Goal: Task Accomplishment & Management: Use online tool/utility

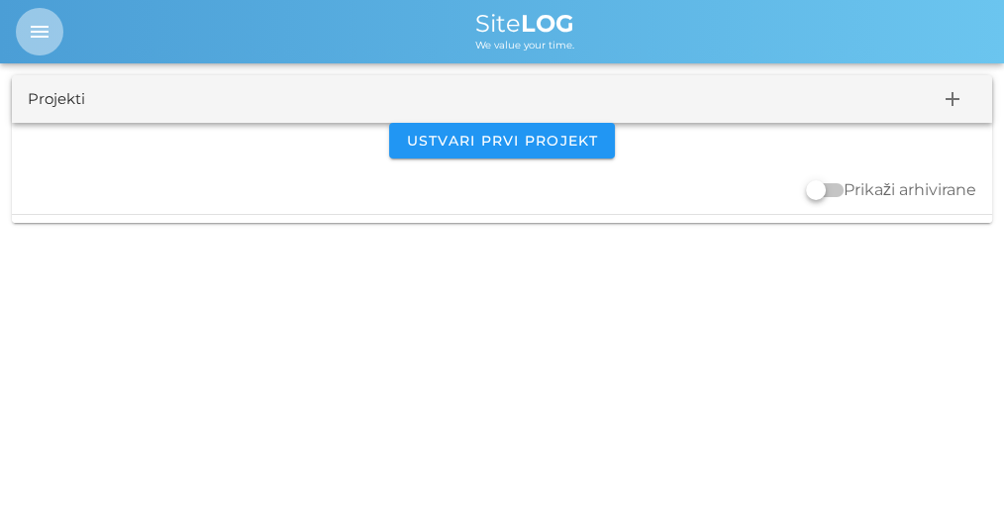
click at [36, 35] on icon "menu" at bounding box center [40, 32] width 24 height 24
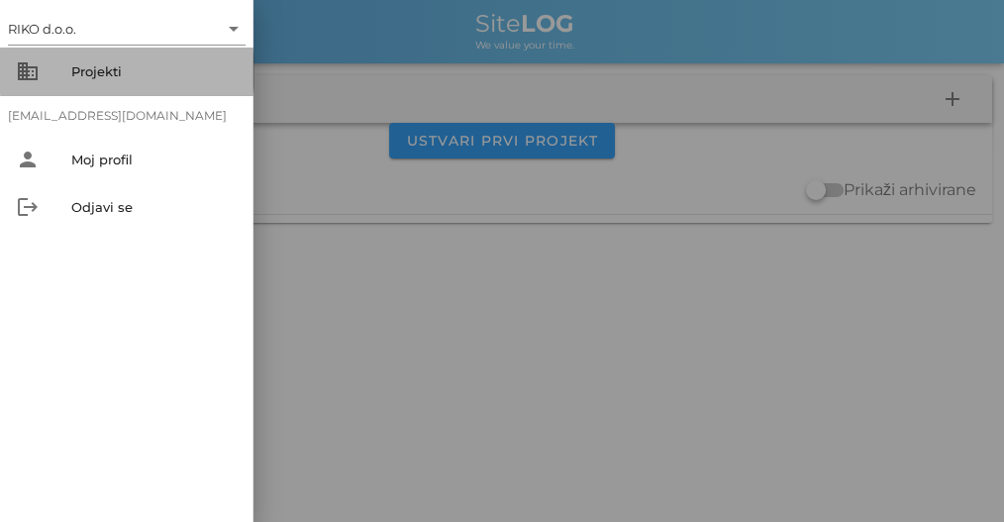
click at [144, 78] on div "Projekti" at bounding box center [154, 71] width 166 height 16
click at [117, 66] on div "Projekti" at bounding box center [154, 71] width 166 height 16
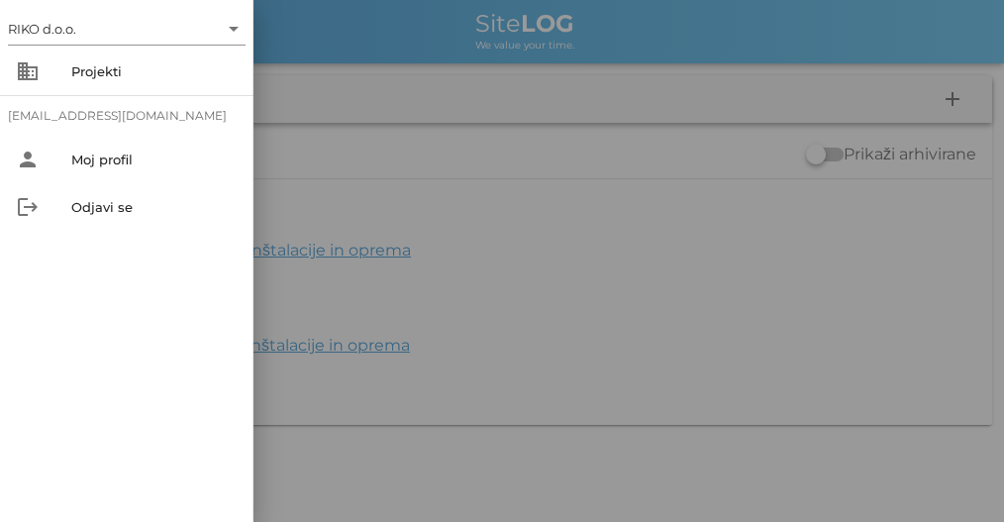
click at [400, 139] on div at bounding box center [502, 261] width 1004 height 522
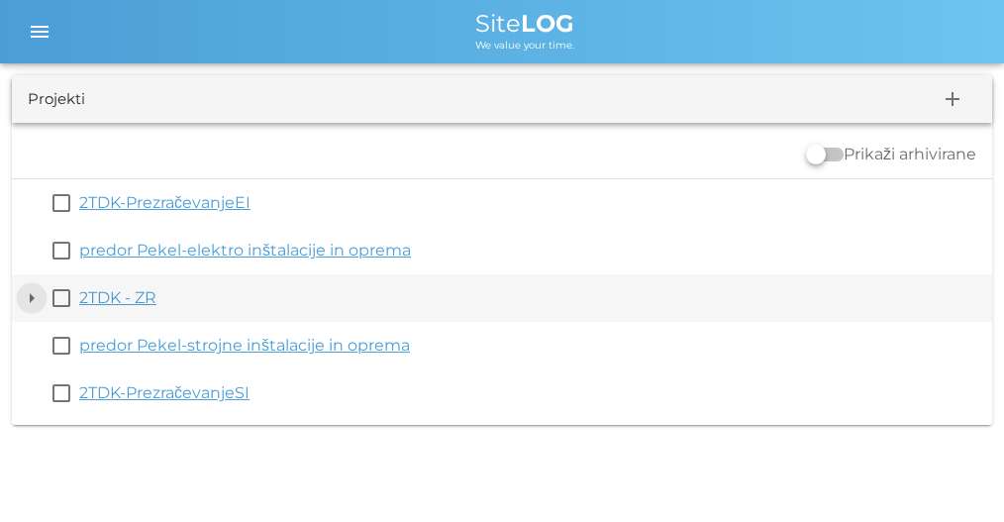
click at [27, 294] on button "arrow_drop_down" at bounding box center [32, 298] width 24 height 24
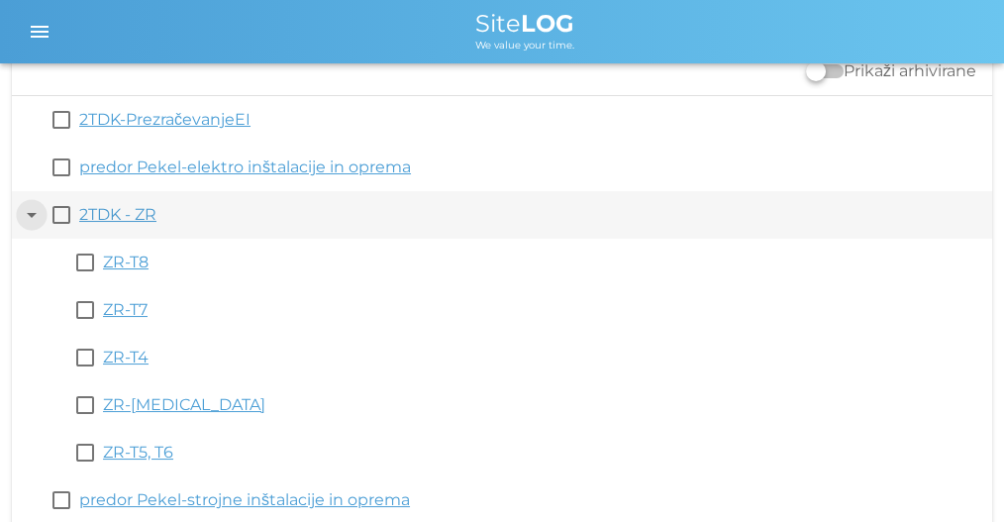
scroll to position [84, 0]
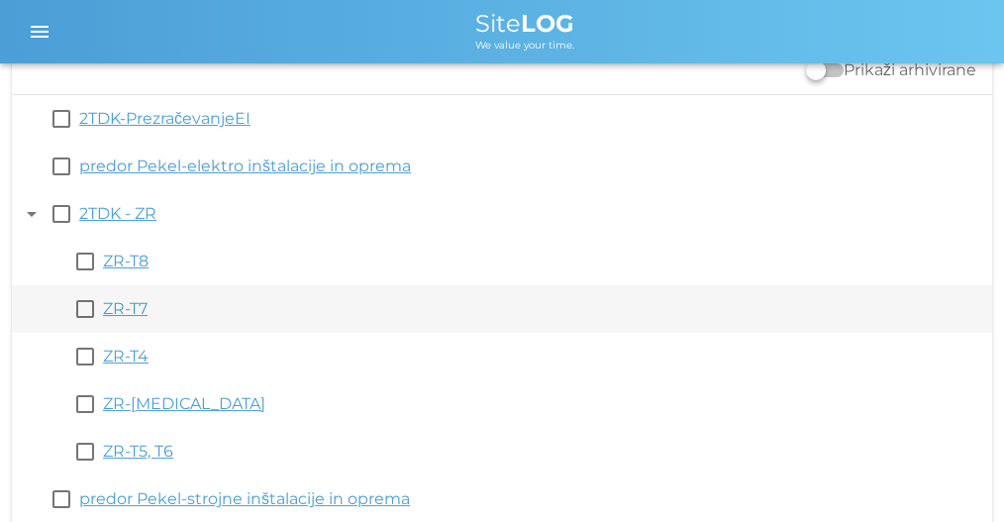
click at [132, 309] on link "ZR-T7" at bounding box center [125, 308] width 45 height 19
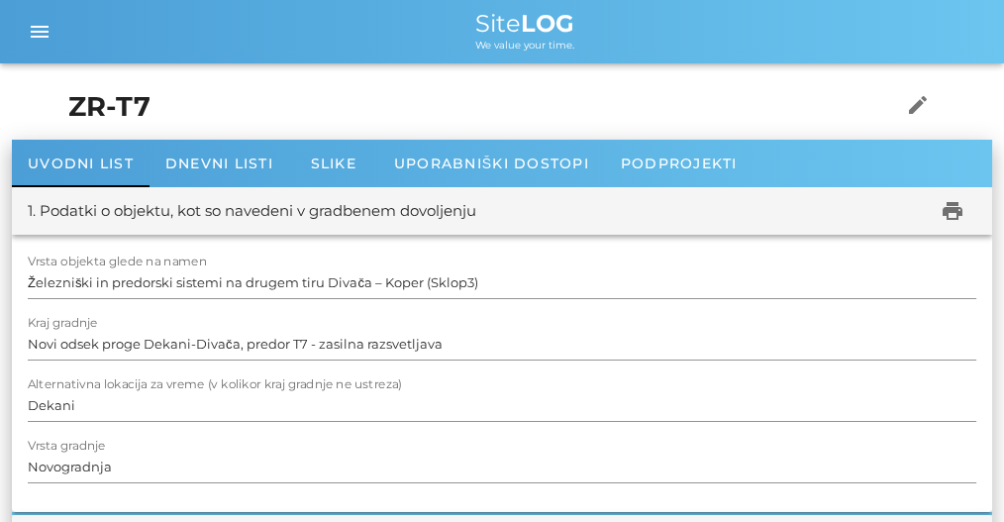
scroll to position [8, 0]
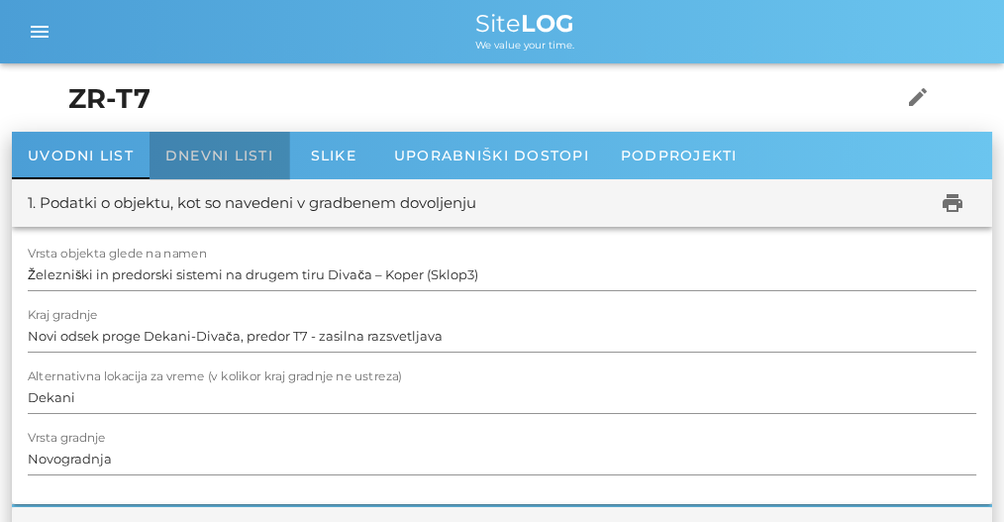
click at [231, 152] on span "Dnevni listi" at bounding box center [219, 156] width 108 height 18
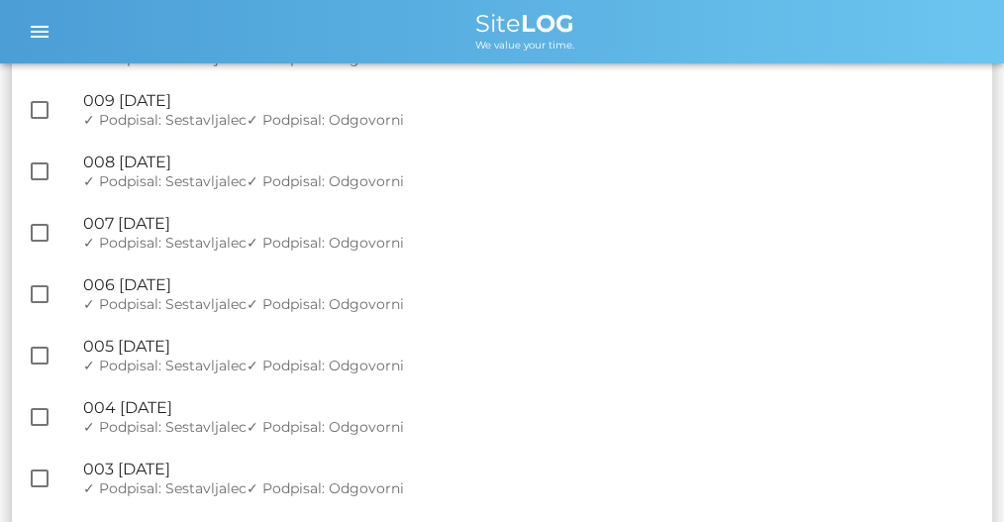
scroll to position [3901, 0]
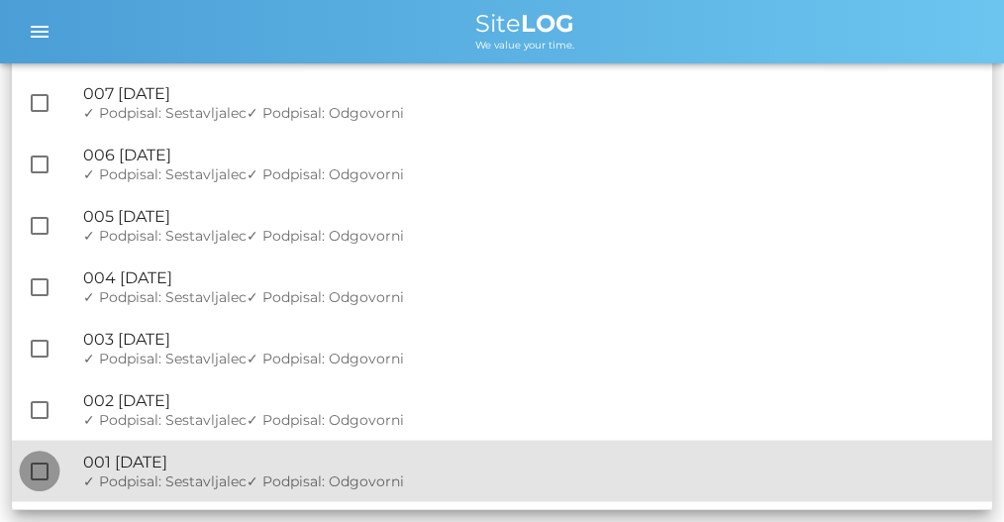
click at [48, 488] on div at bounding box center [40, 471] width 34 height 34
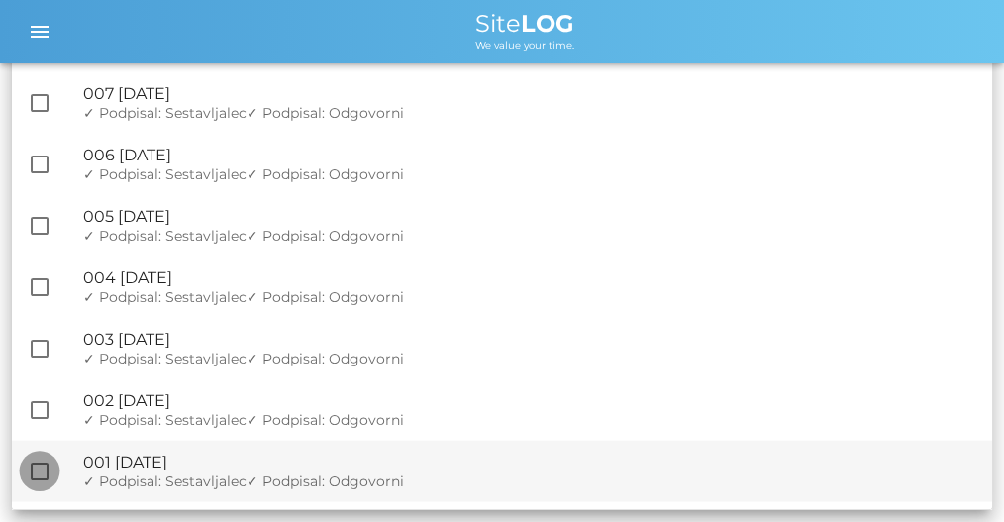
checkbox input "true"
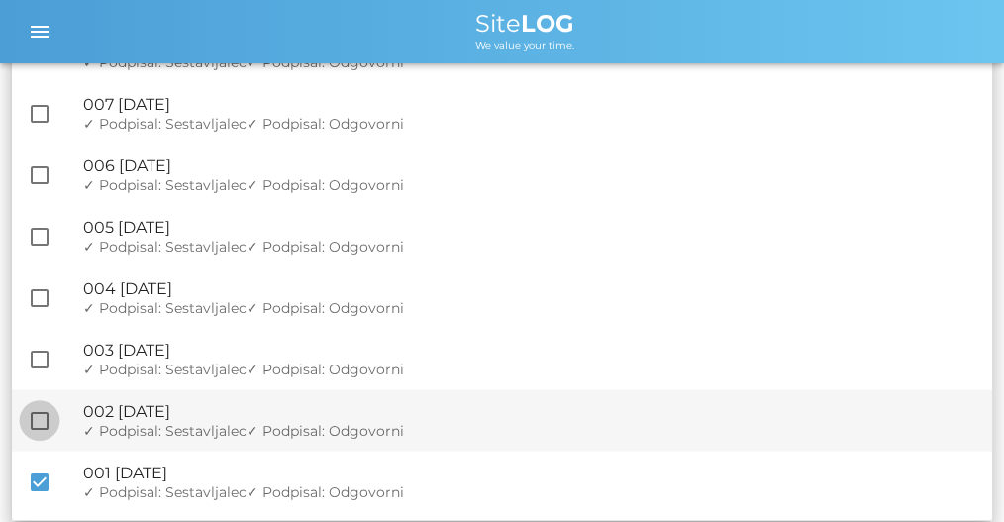
scroll to position [3912, 0]
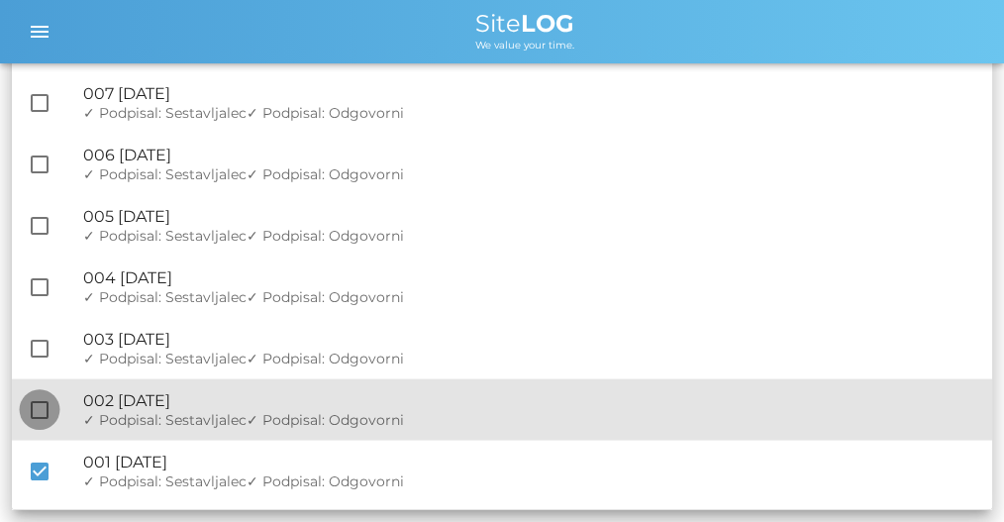
click at [36, 414] on div at bounding box center [40, 410] width 34 height 34
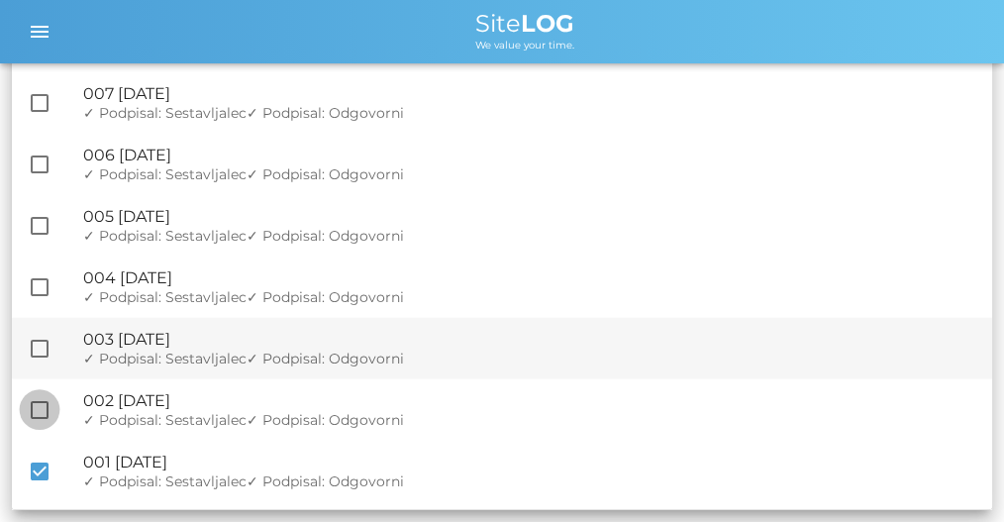
checkbox input "true"
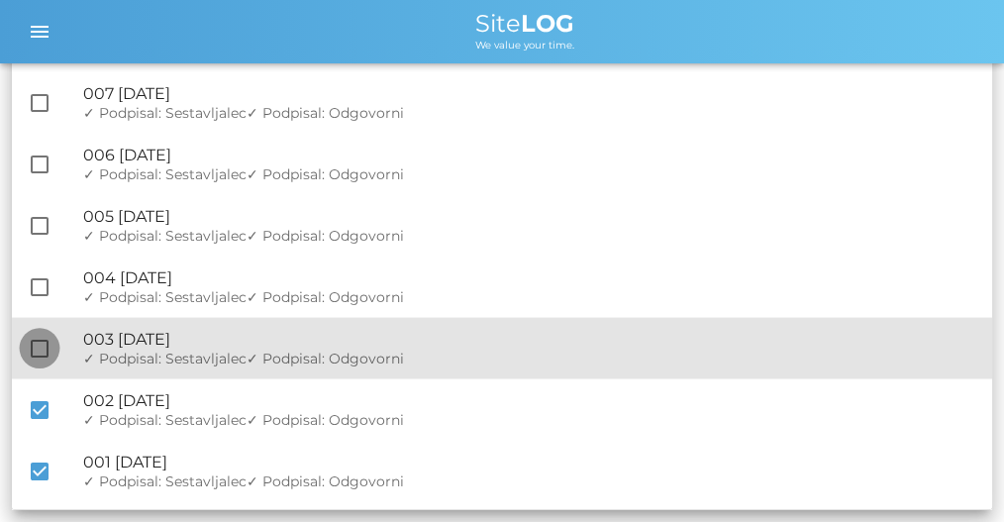
click at [33, 349] on div at bounding box center [40, 349] width 34 height 34
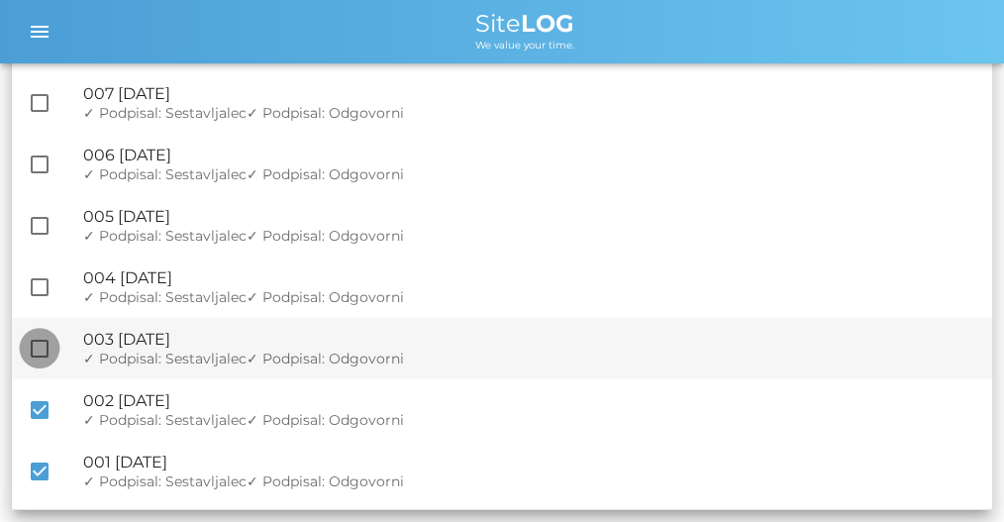
checkbox input "true"
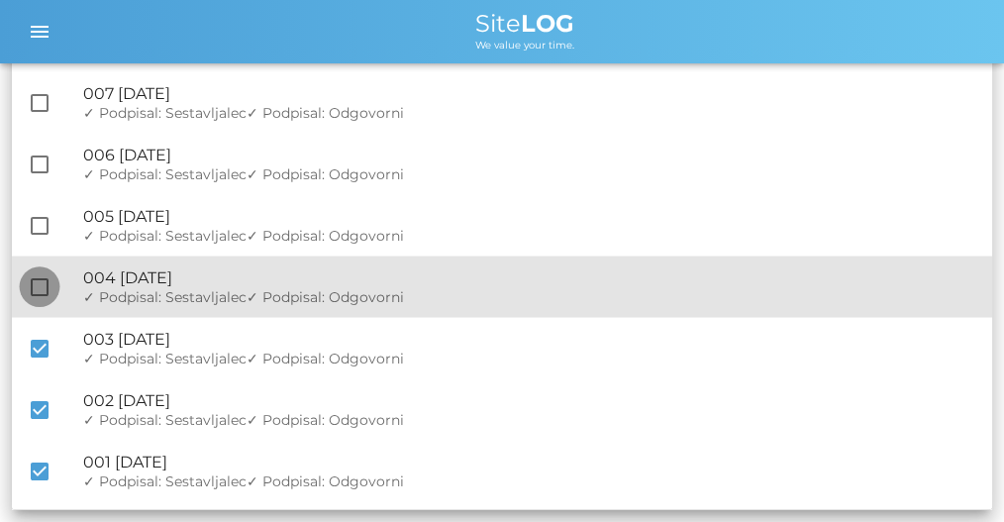
click at [36, 275] on div at bounding box center [40, 287] width 34 height 34
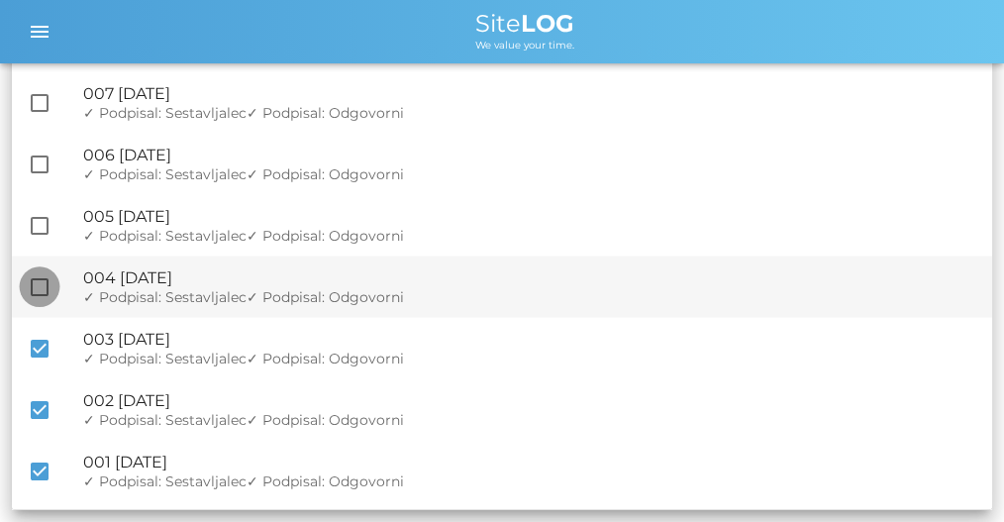
checkbox input "true"
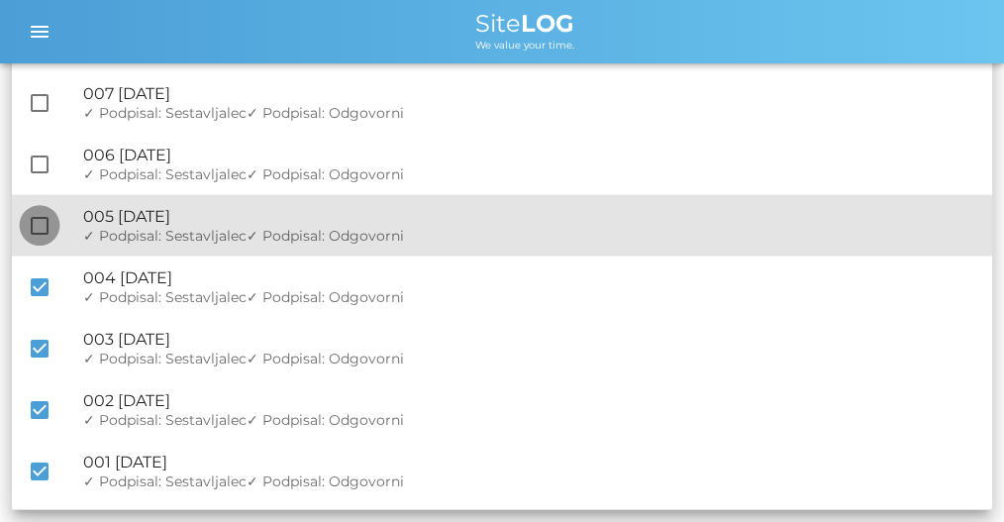
click at [38, 218] on div at bounding box center [40, 226] width 34 height 34
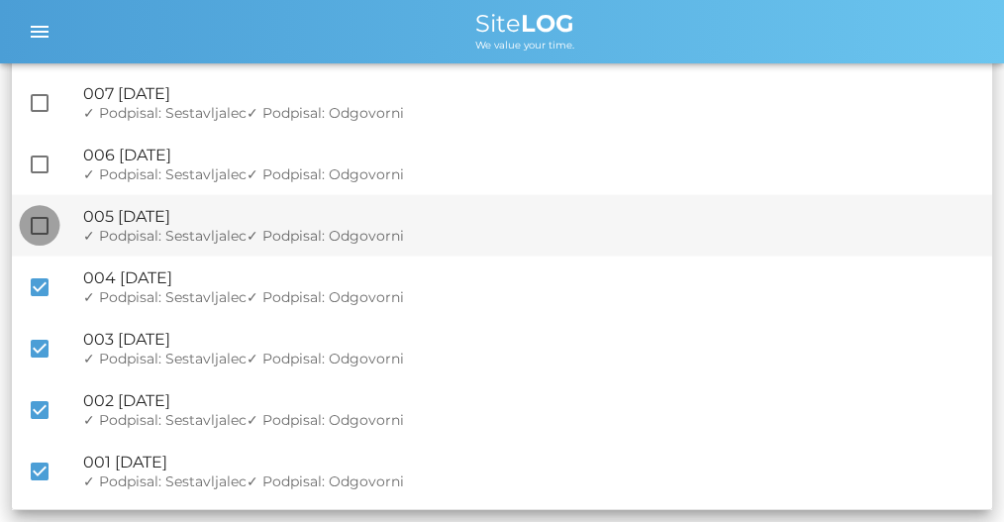
checkbox input "true"
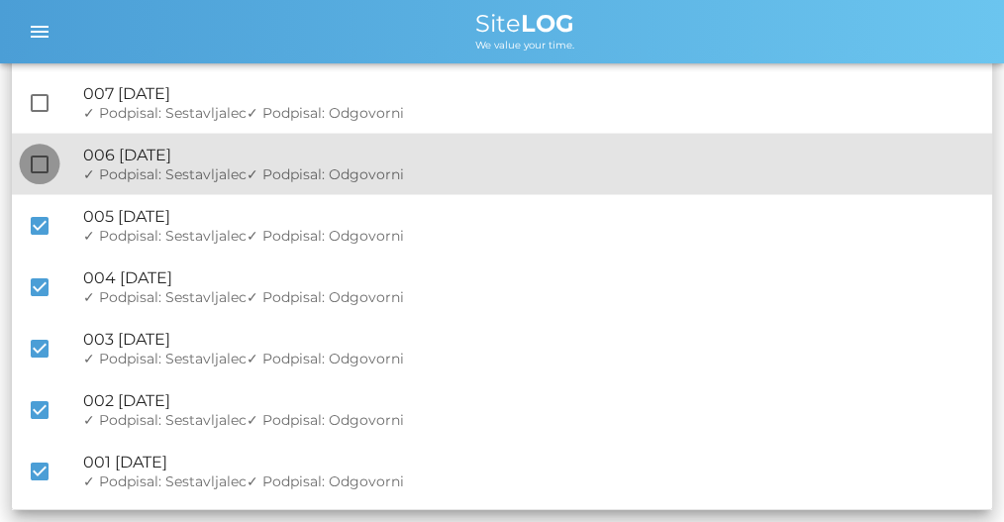
click at [33, 169] on div at bounding box center [40, 165] width 34 height 34
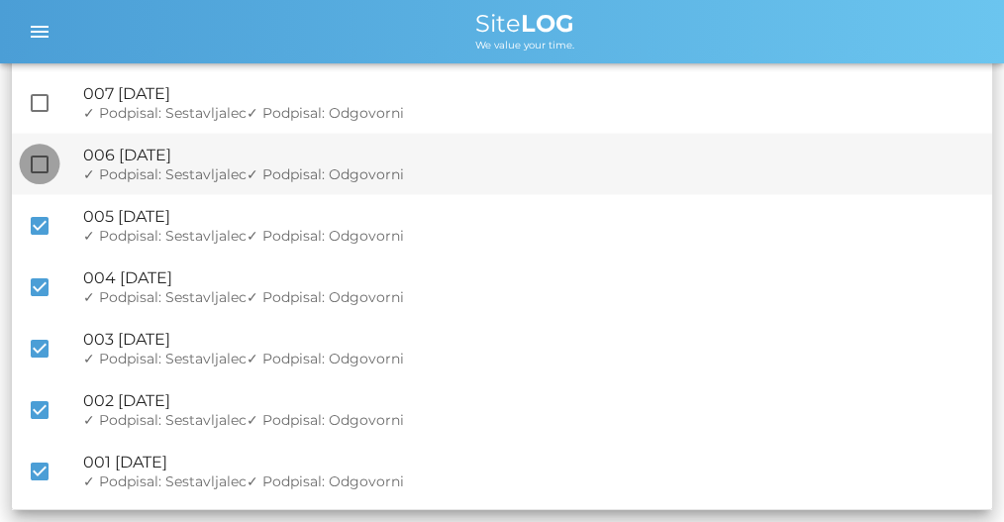
checkbox input "true"
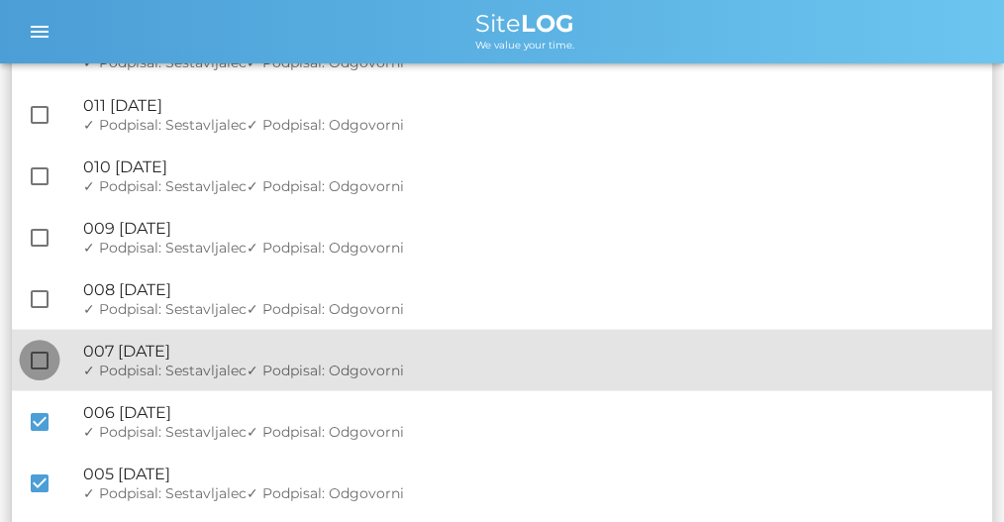
click at [38, 358] on div at bounding box center [40, 360] width 34 height 34
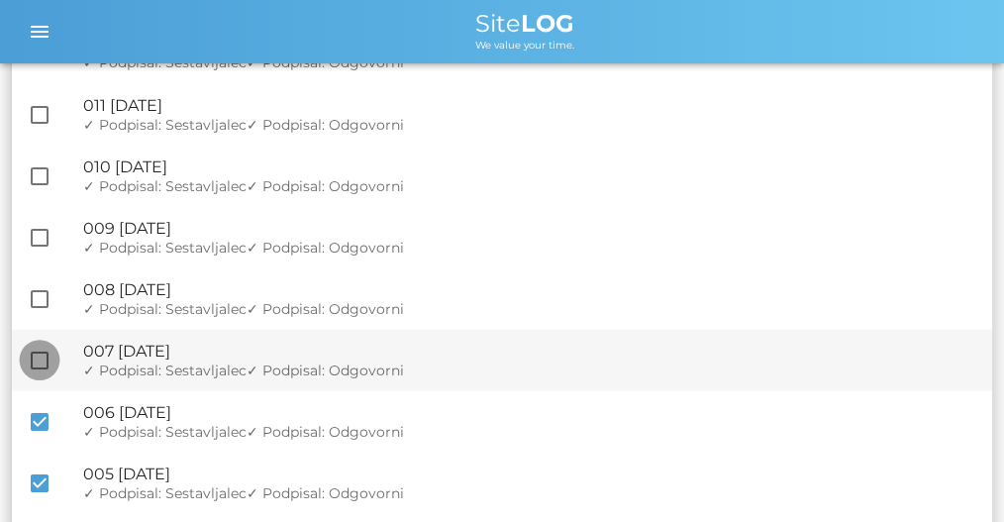
checkbox input "true"
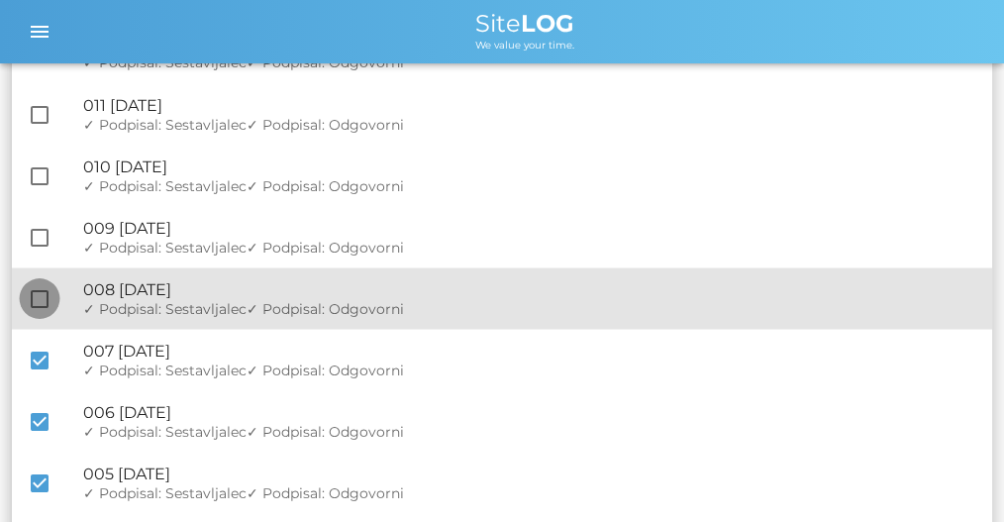
click at [41, 300] on div at bounding box center [40, 298] width 34 height 34
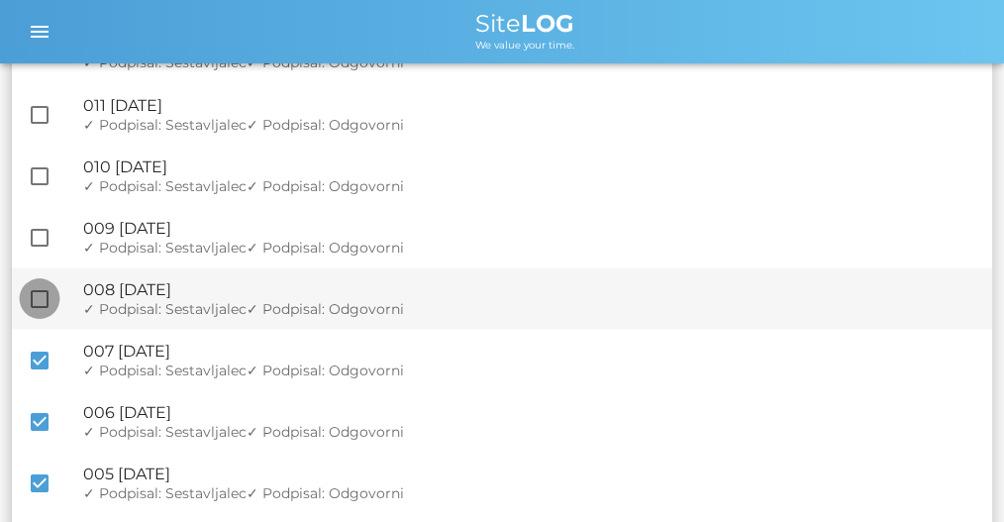
checkbox input "true"
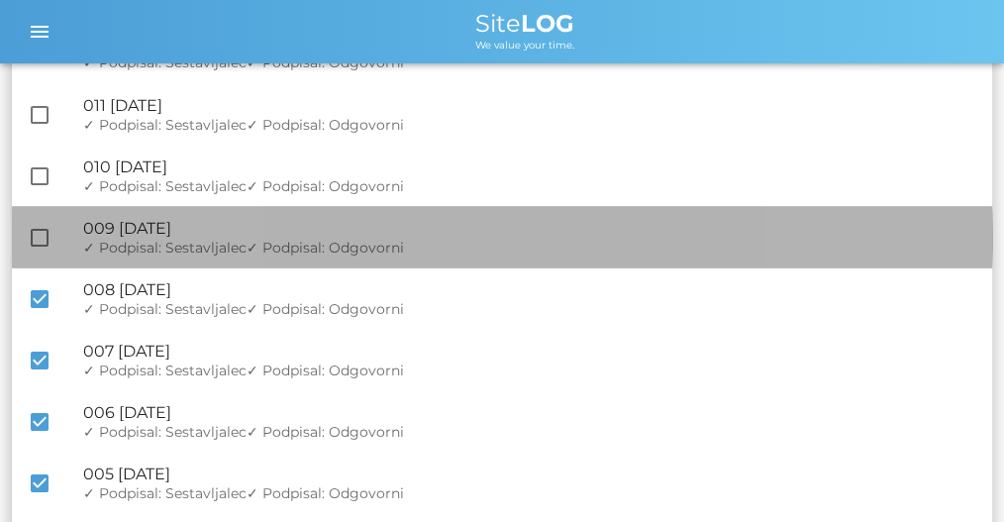
click at [40, 253] on div "check_box_outline_blank 🔏 009 [DATE] ✓ Podpisal: Nadzornik ✓ Podpisal: Sestavlj…" at bounding box center [502, 236] width 980 height 61
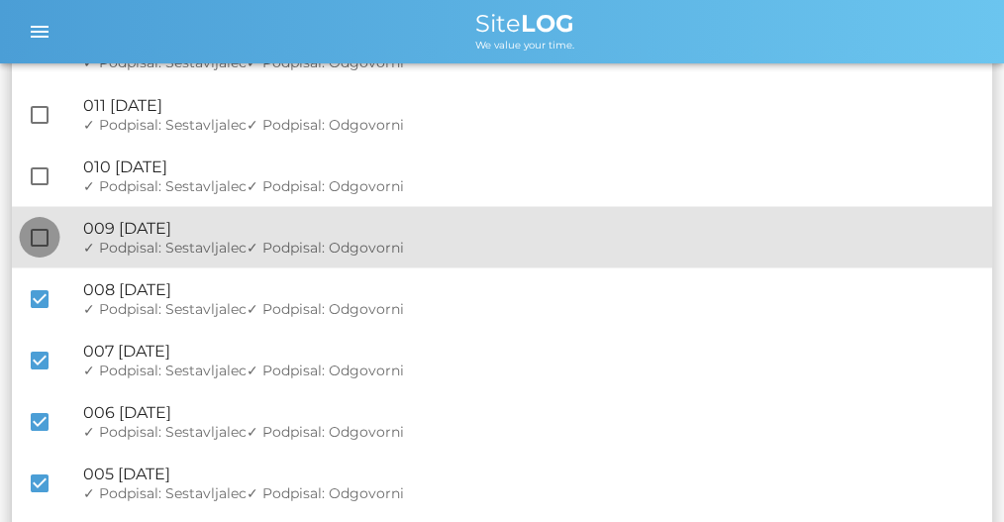
click at [40, 245] on div at bounding box center [40, 237] width 34 height 34
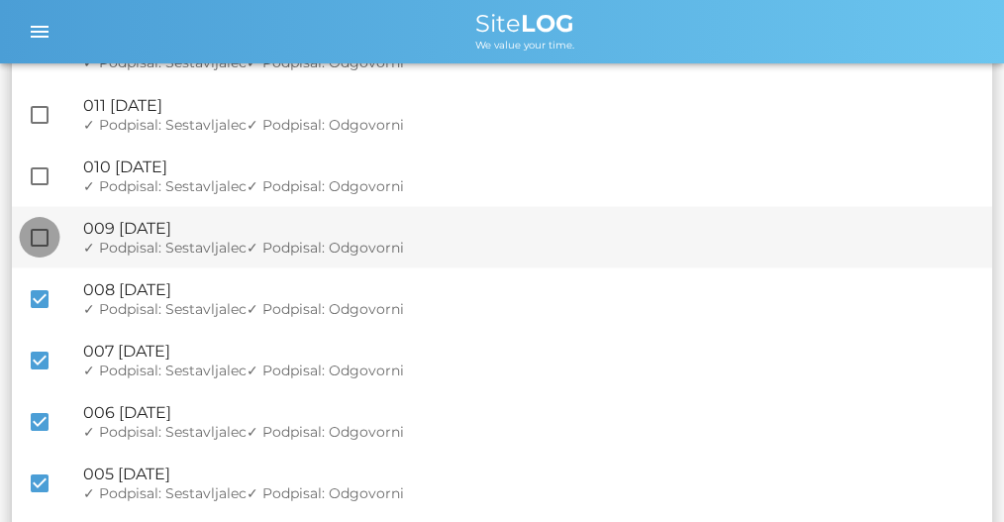
checkbox input "true"
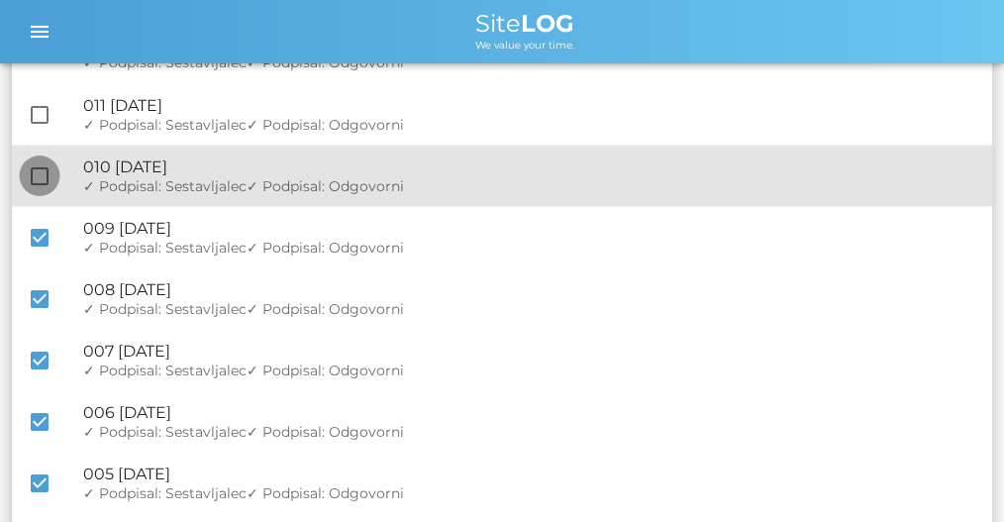
click at [40, 179] on div at bounding box center [40, 175] width 34 height 34
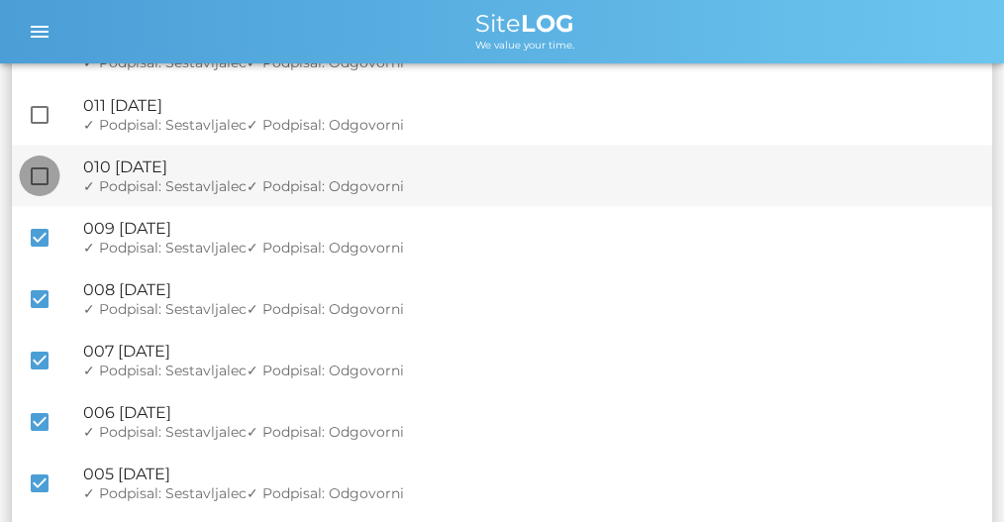
checkbox input "true"
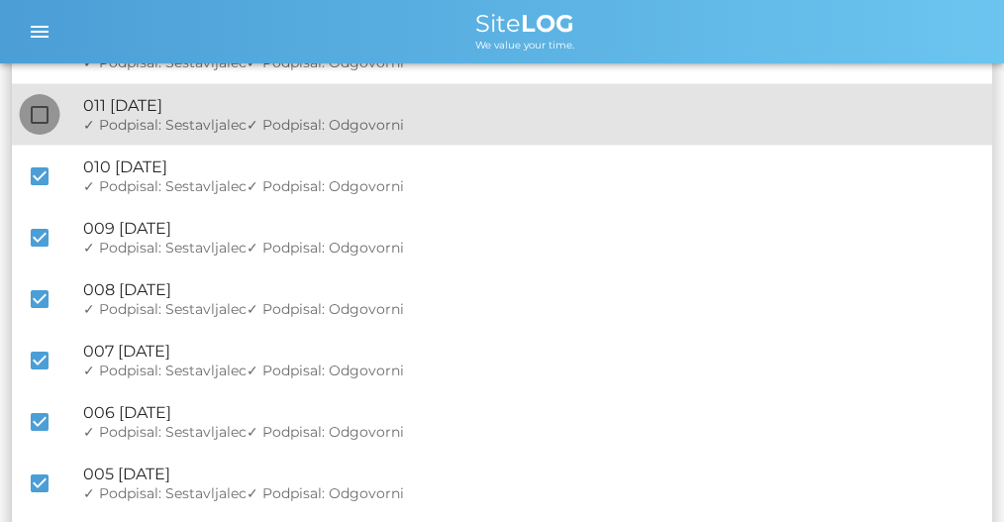
click at [43, 126] on div at bounding box center [40, 114] width 34 height 34
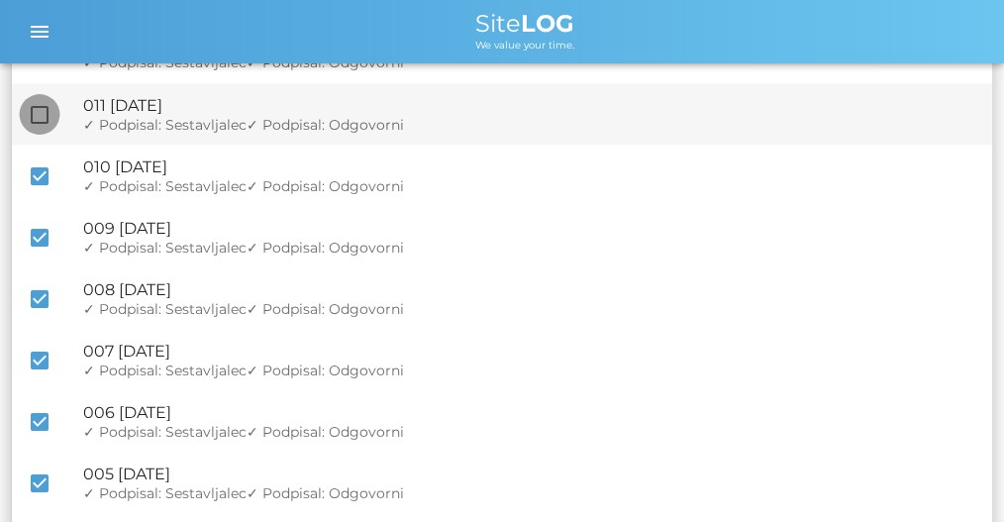
checkbox input "true"
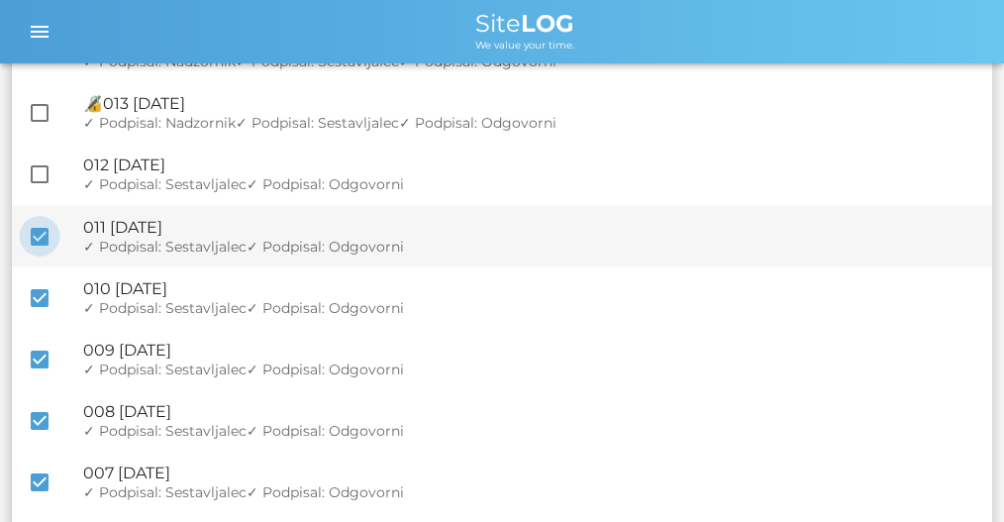
scroll to position [3534, 0]
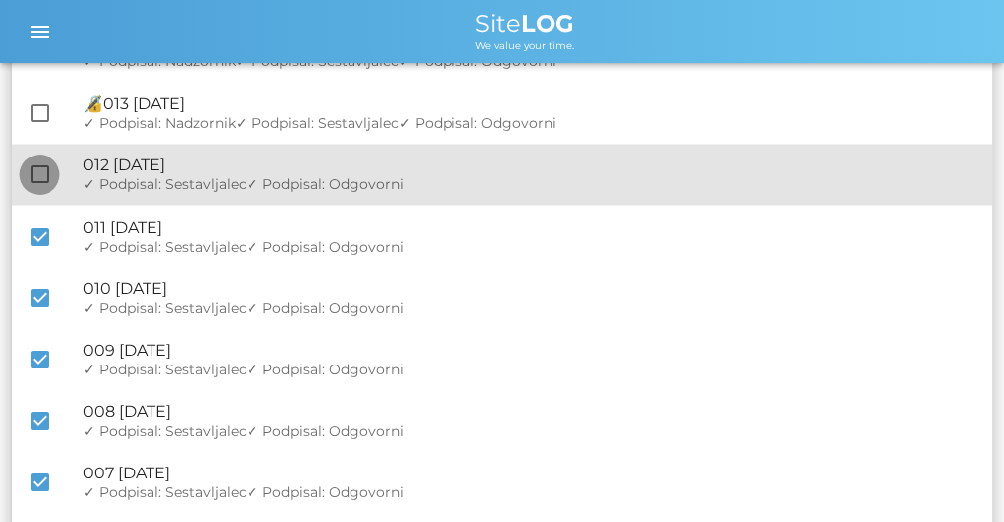
click at [45, 174] on div at bounding box center [40, 174] width 34 height 34
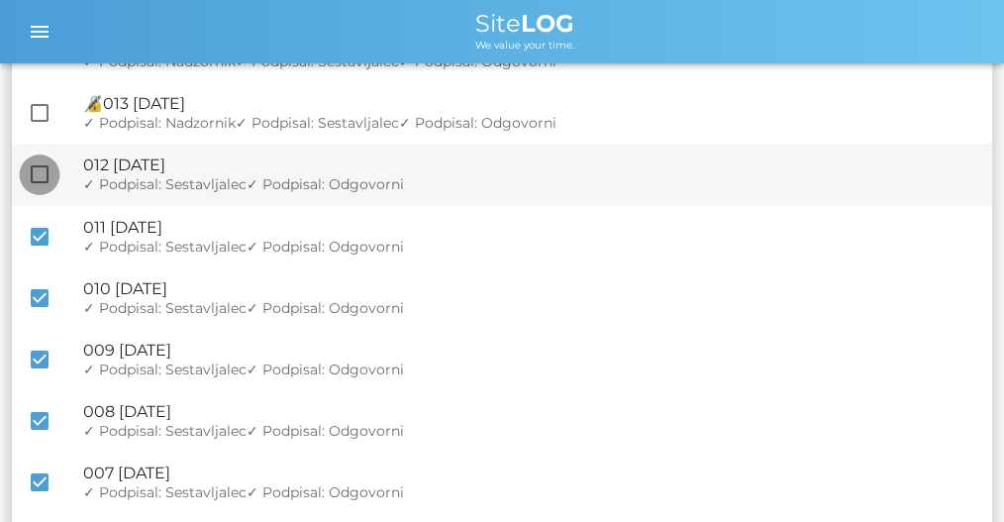
checkbox input "true"
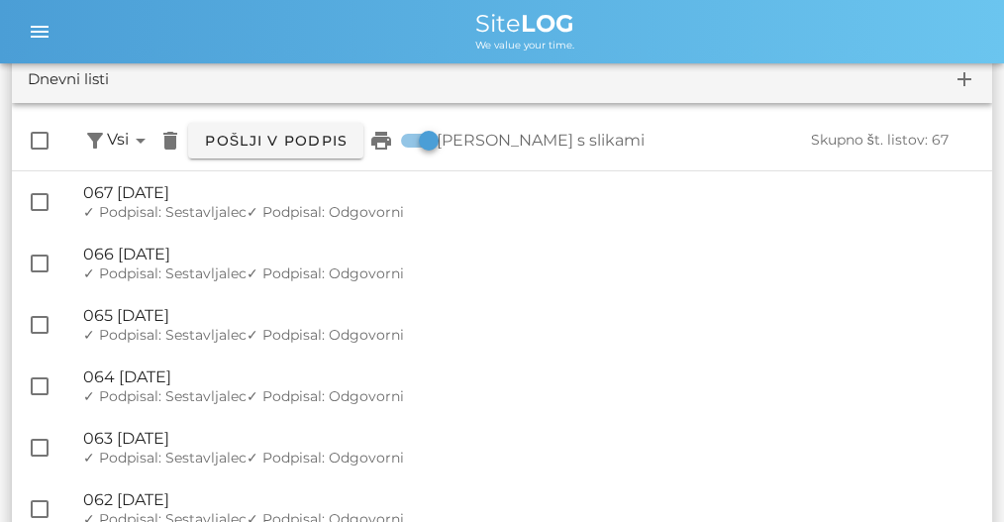
scroll to position [0, 0]
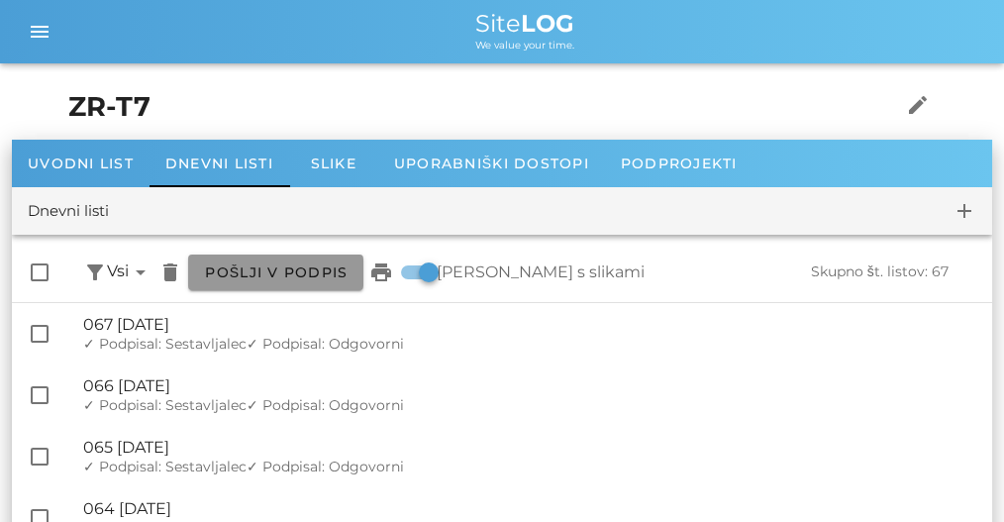
click at [315, 275] on span "Pošlji v podpis" at bounding box center [276, 272] width 144 height 18
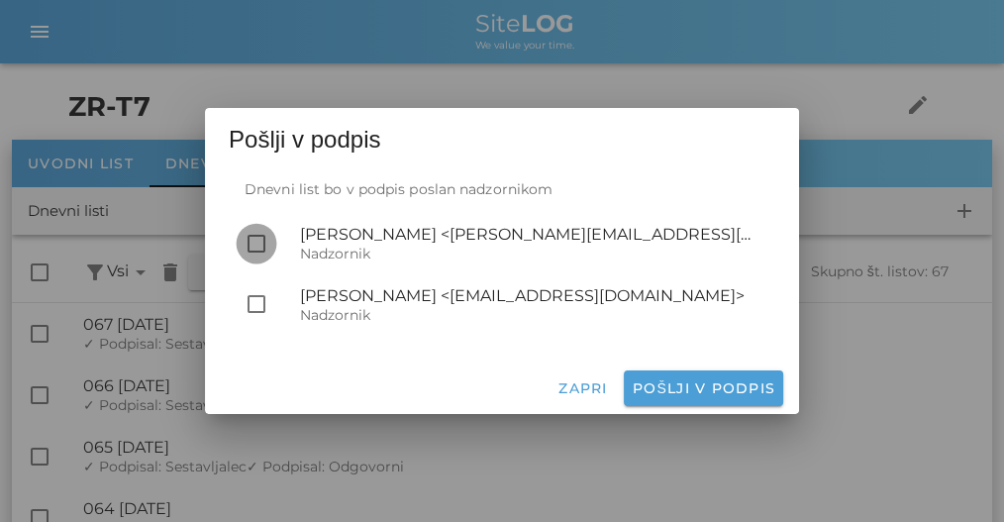
click at [250, 244] on div at bounding box center [257, 244] width 34 height 34
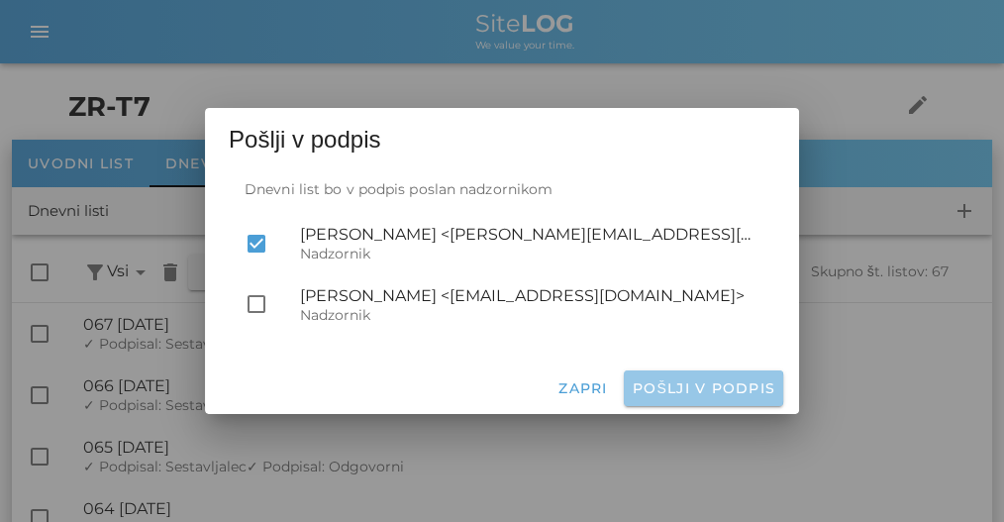
click at [669, 378] on button "Pošlji v podpis" at bounding box center [703, 388] width 159 height 36
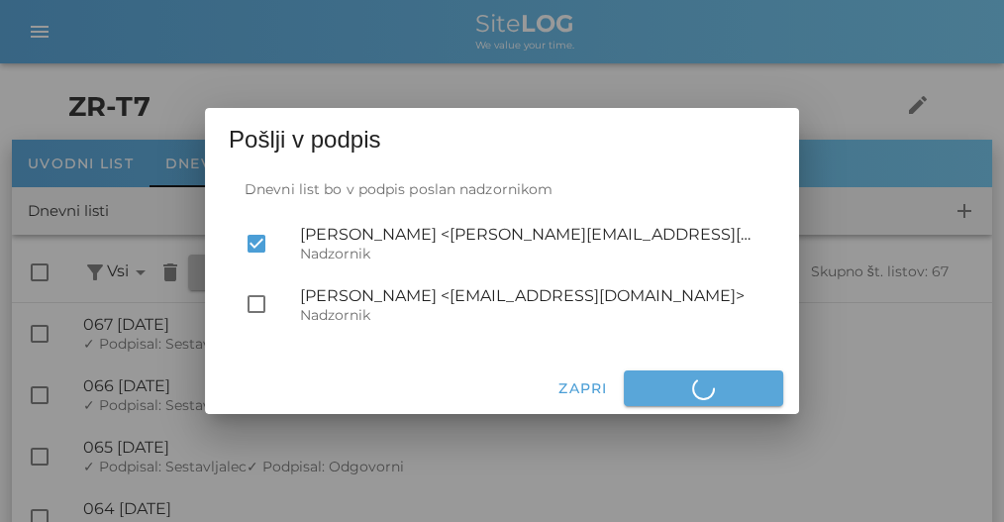
checkbox input "false"
